Goal: Task Accomplishment & Management: Complete application form

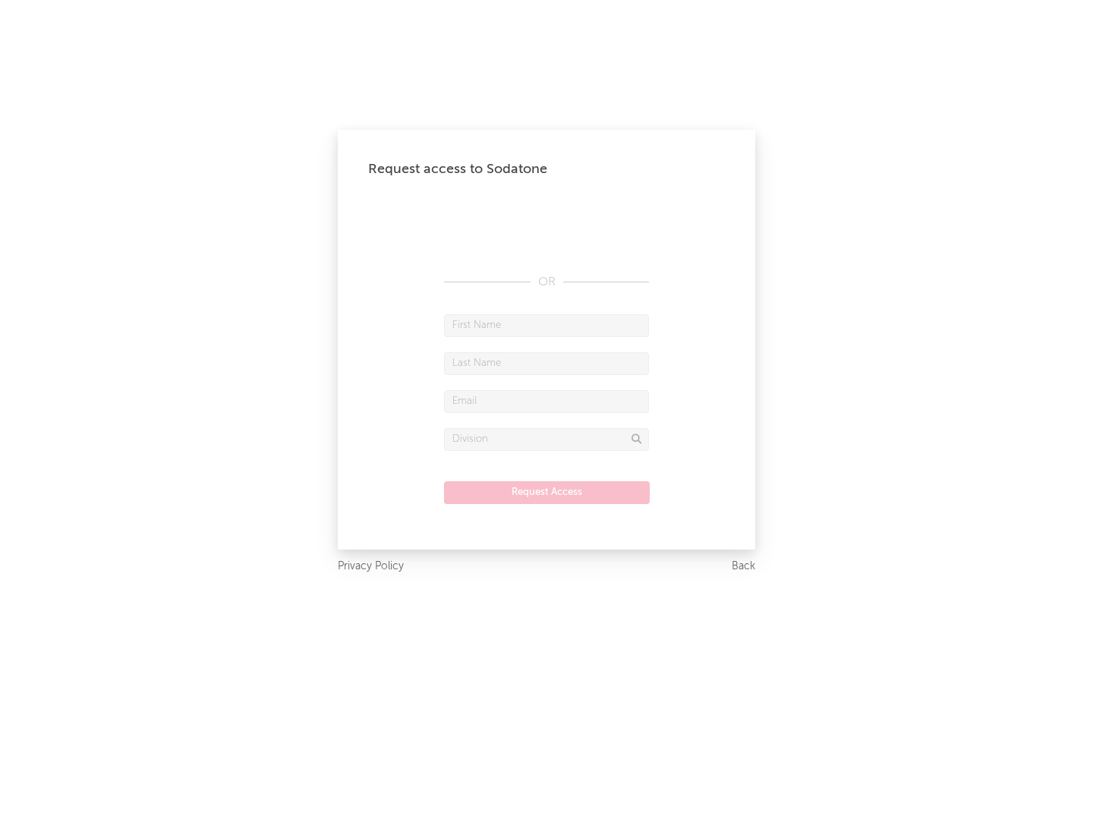
click at [546, 325] on input "text" at bounding box center [546, 325] width 205 height 23
type input "[PERSON_NAME]"
click at [546, 363] on input "text" at bounding box center [546, 363] width 205 height 23
type input "[PERSON_NAME]"
click at [546, 401] on input "text" at bounding box center [546, 401] width 205 height 23
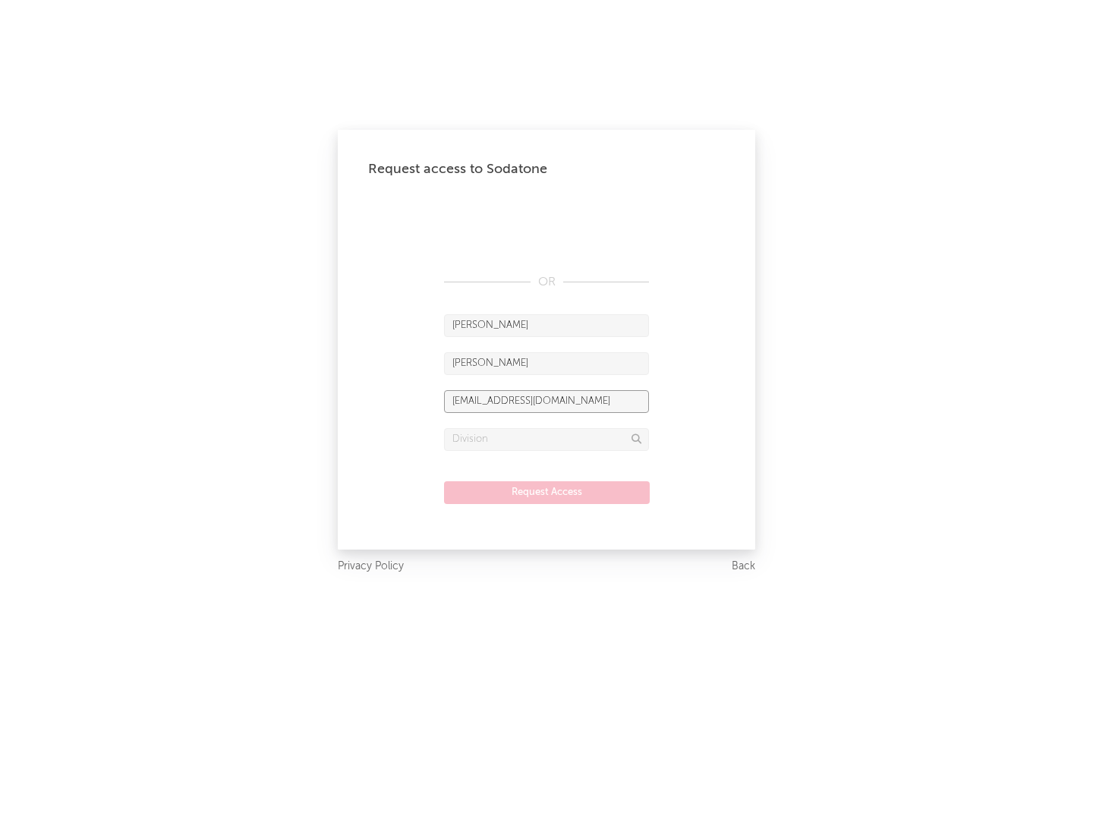
type input "[EMAIL_ADDRESS][DOMAIN_NAME]"
click at [546, 439] on input "text" at bounding box center [546, 439] width 205 height 23
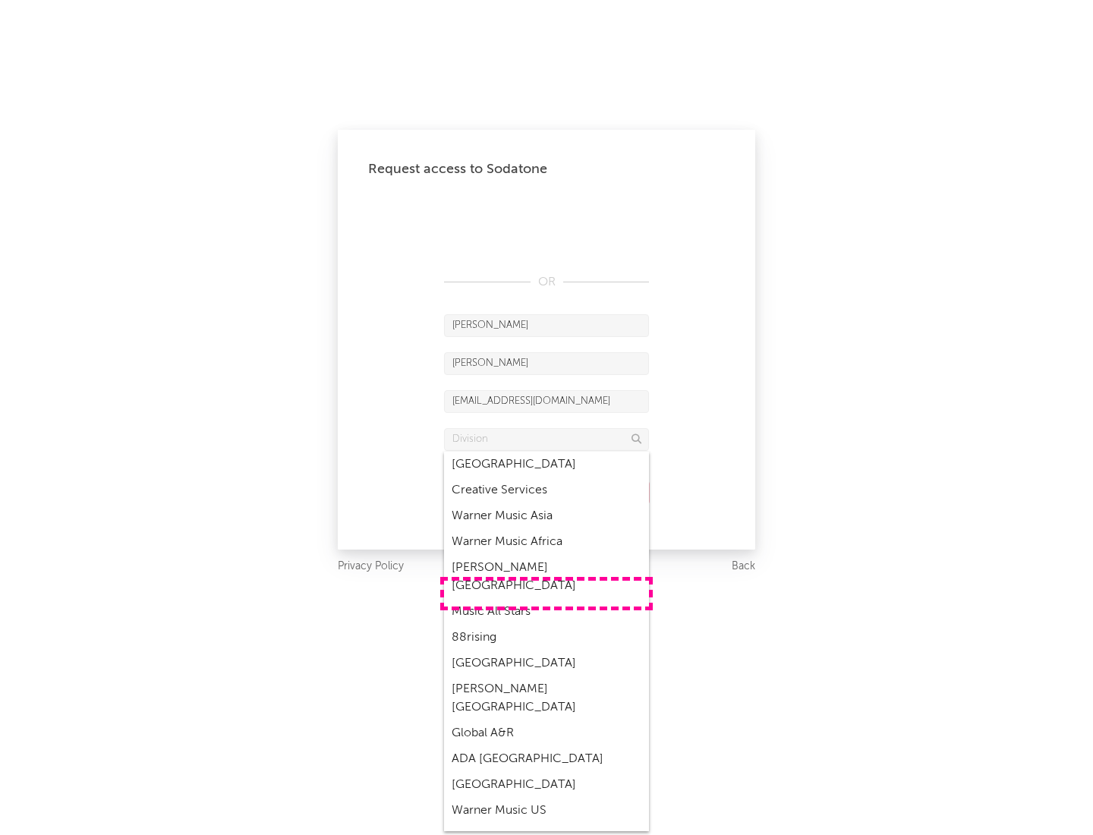
click at [546, 599] on div "Music All Stars" at bounding box center [546, 612] width 205 height 26
type input "Music All Stars"
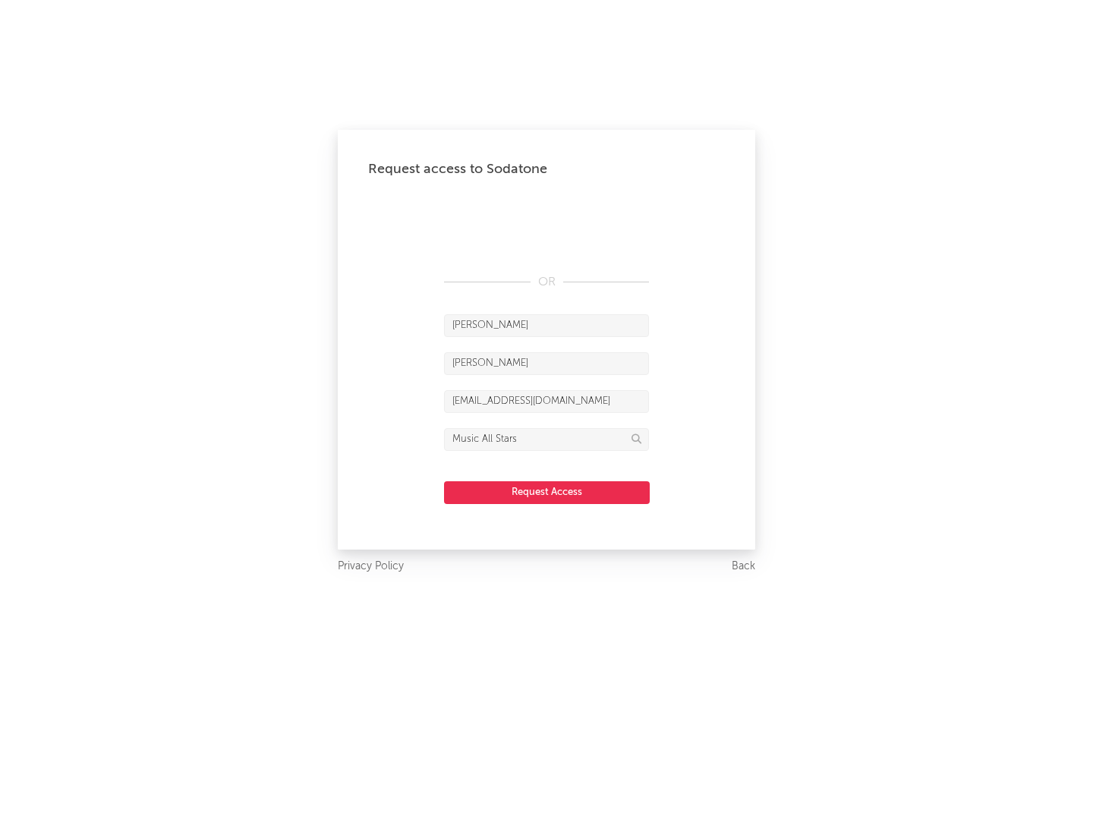
click at [546, 492] on button "Request Access" at bounding box center [547, 492] width 206 height 23
